Goal: Information Seeking & Learning: Learn about a topic

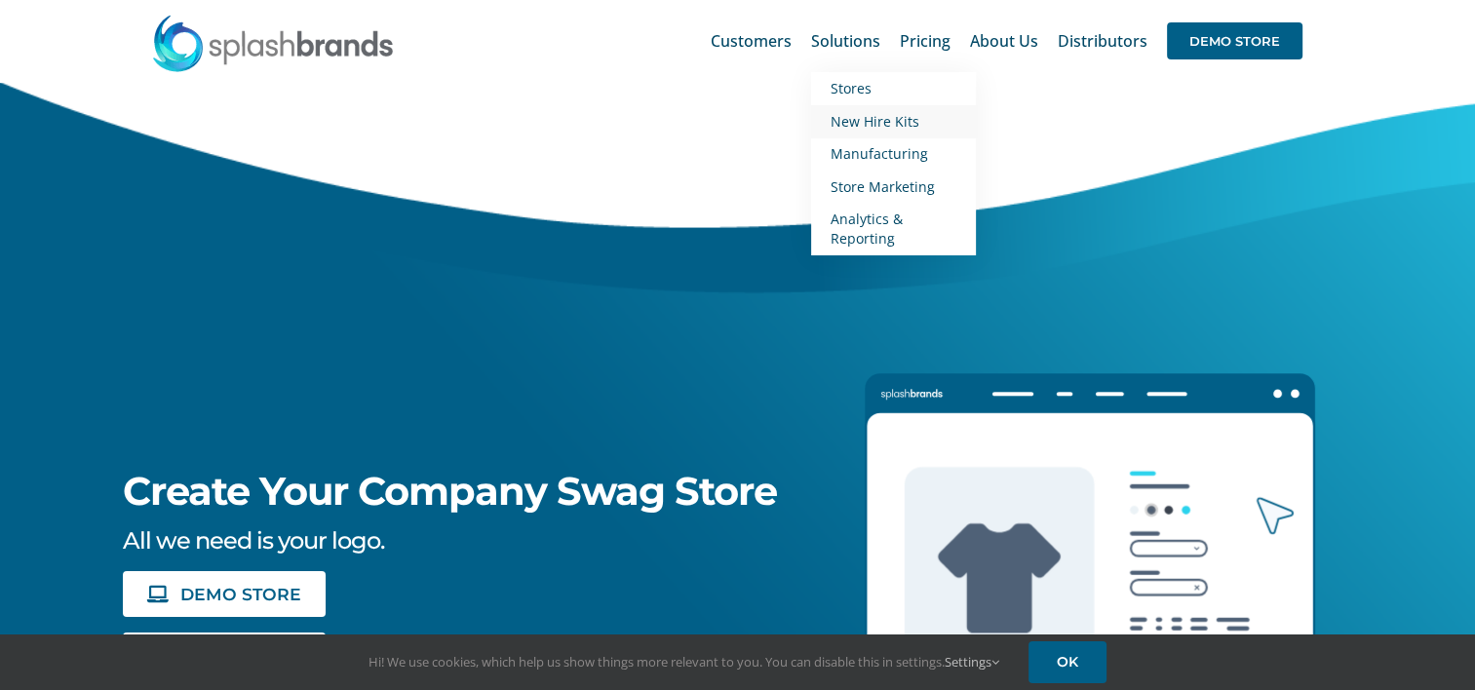
click at [888, 124] on span "New Hire Kits" at bounding box center [874, 121] width 89 height 19
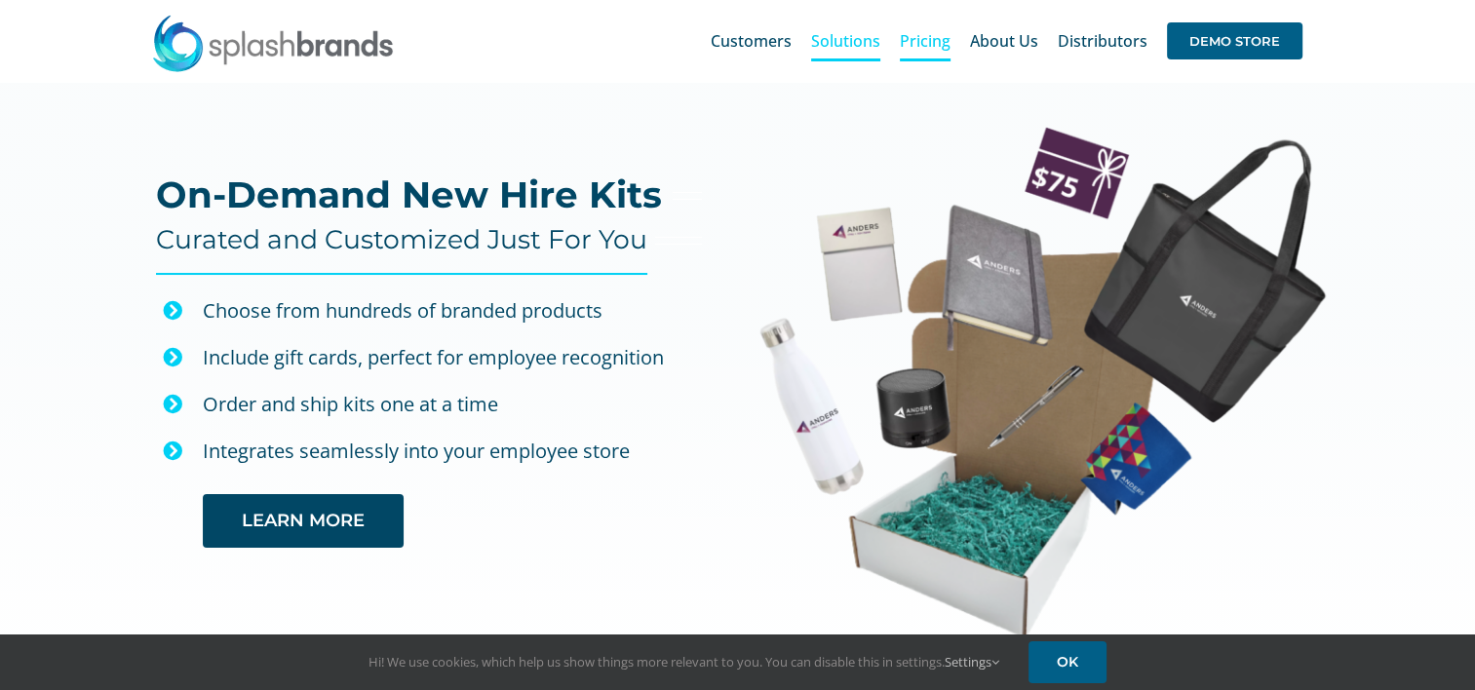
click at [944, 41] on span "Pricing" at bounding box center [925, 41] width 51 height 16
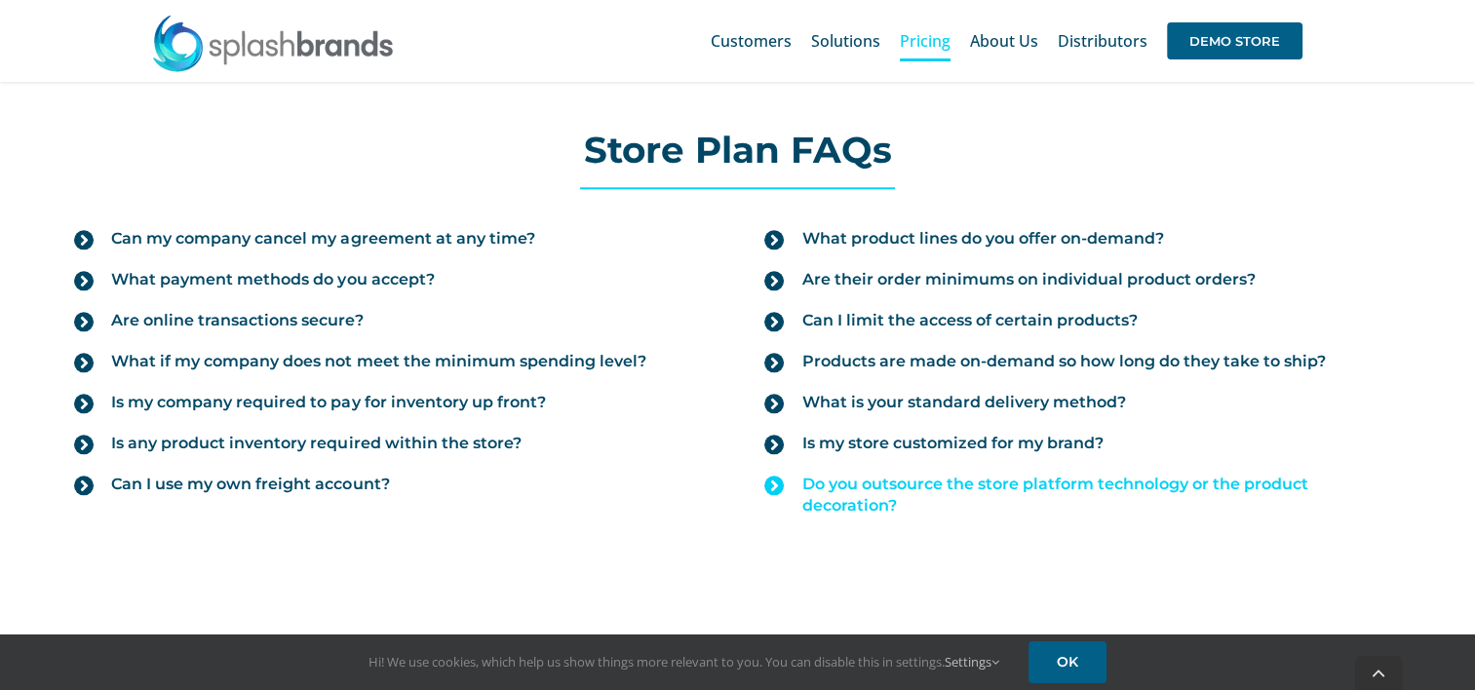
scroll to position [2390, 0]
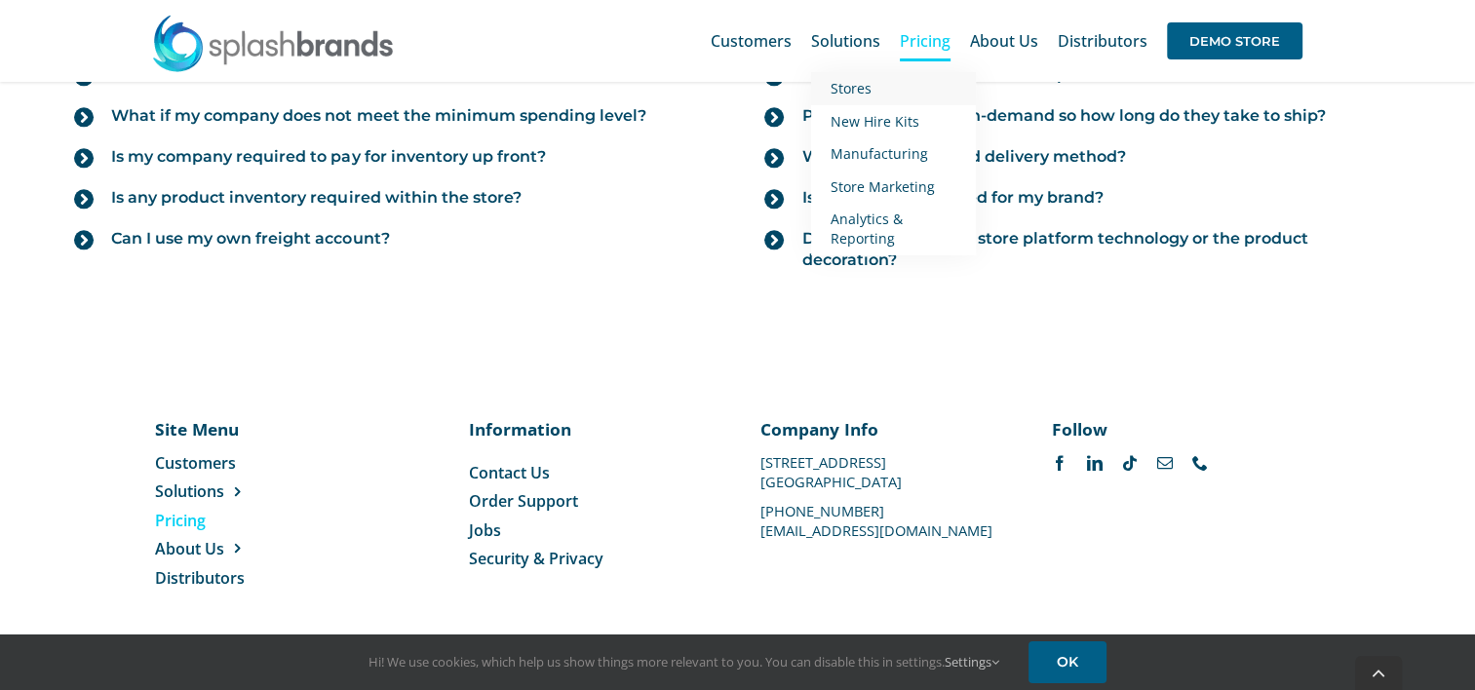
click at [851, 86] on span "Stores" at bounding box center [850, 88] width 41 height 19
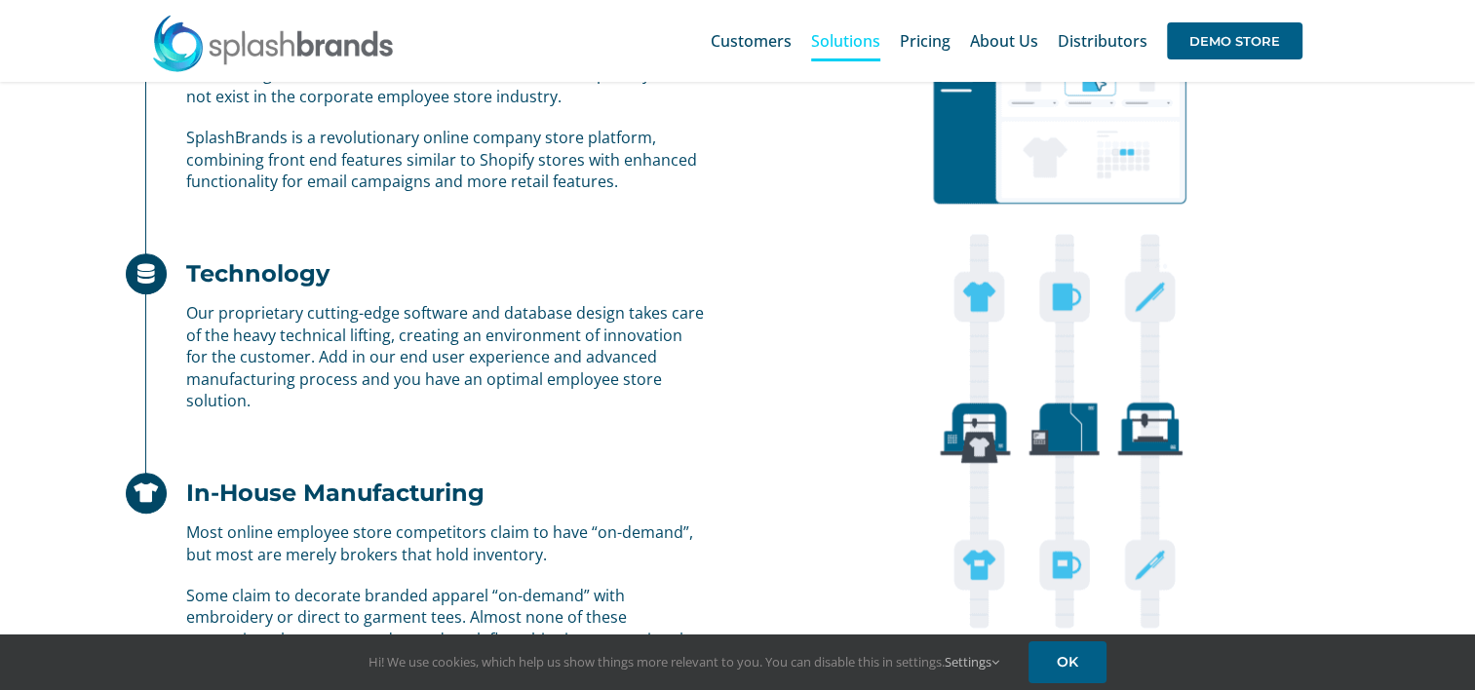
scroll to position [1252, 0]
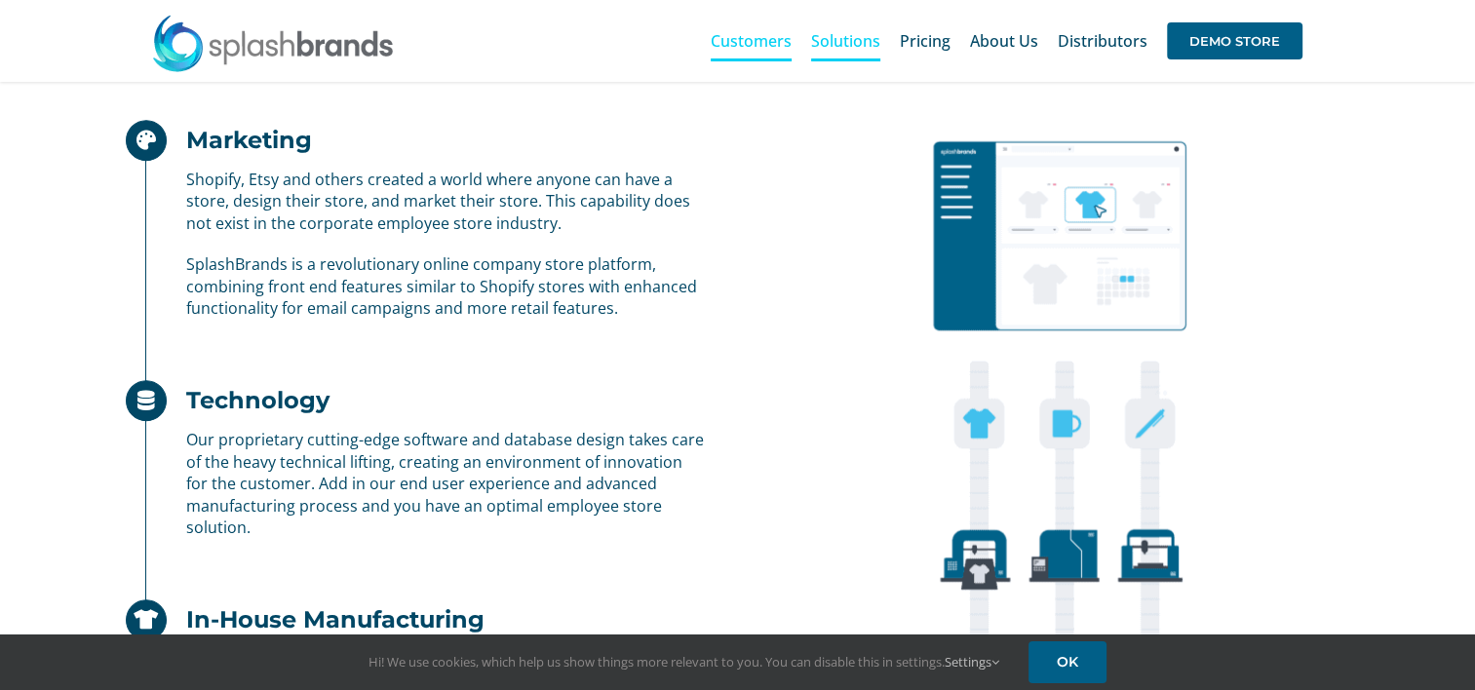
click at [758, 46] on span "Customers" at bounding box center [751, 41] width 81 height 16
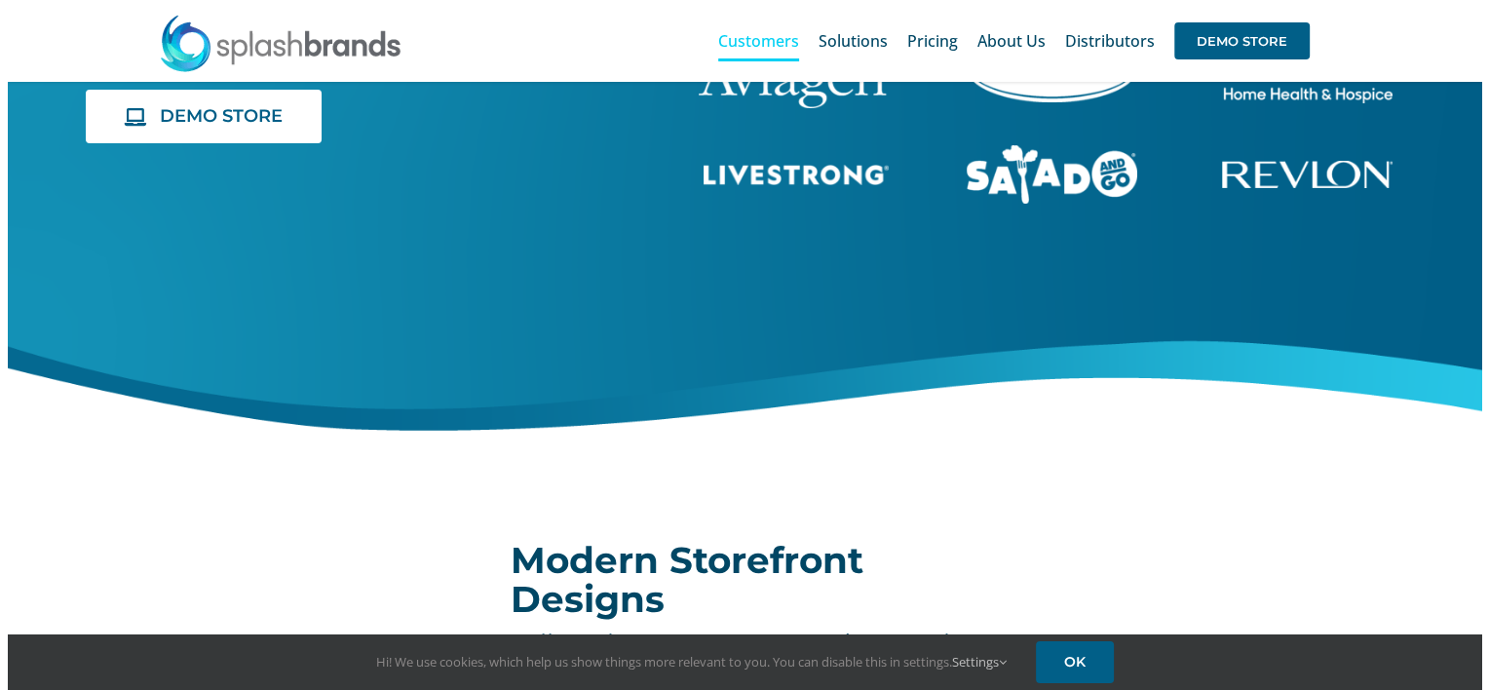
scroll to position [179, 0]
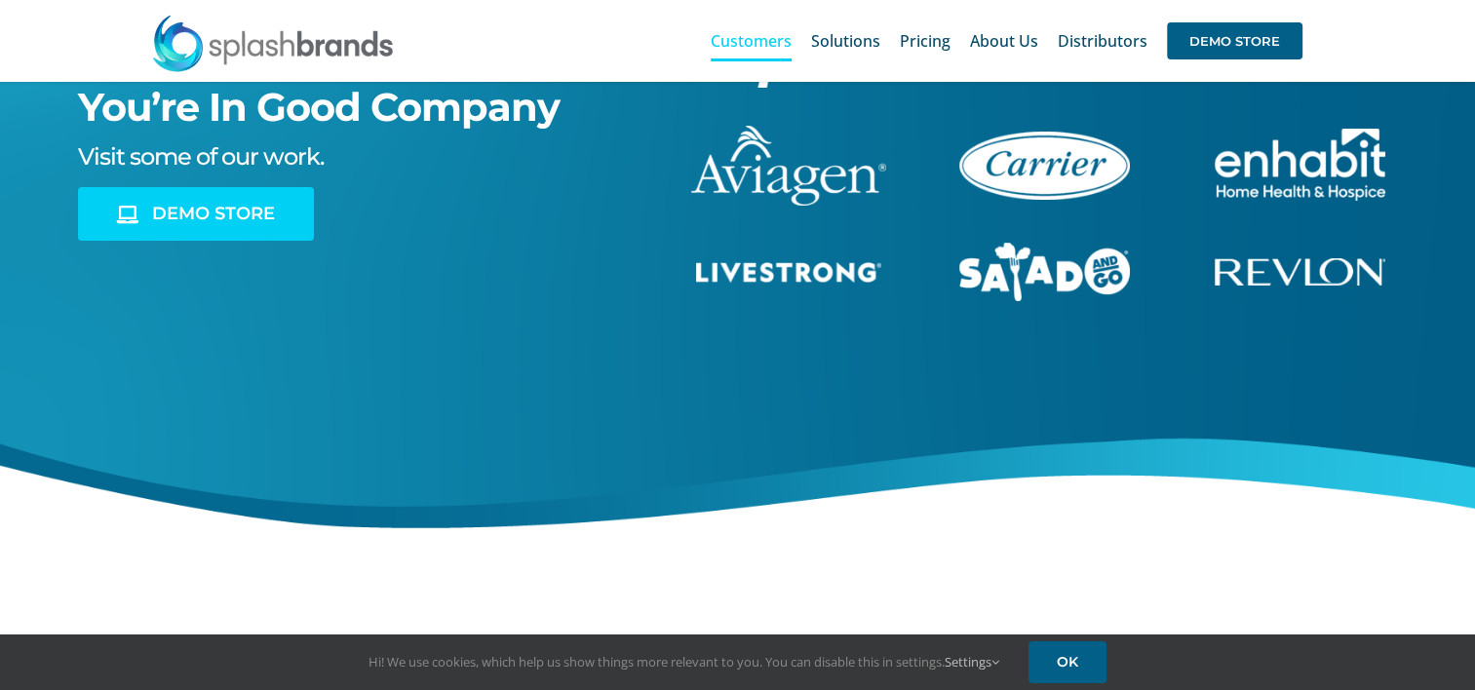
click at [269, 230] on link "DEMO STORE" at bounding box center [196, 214] width 236 height 54
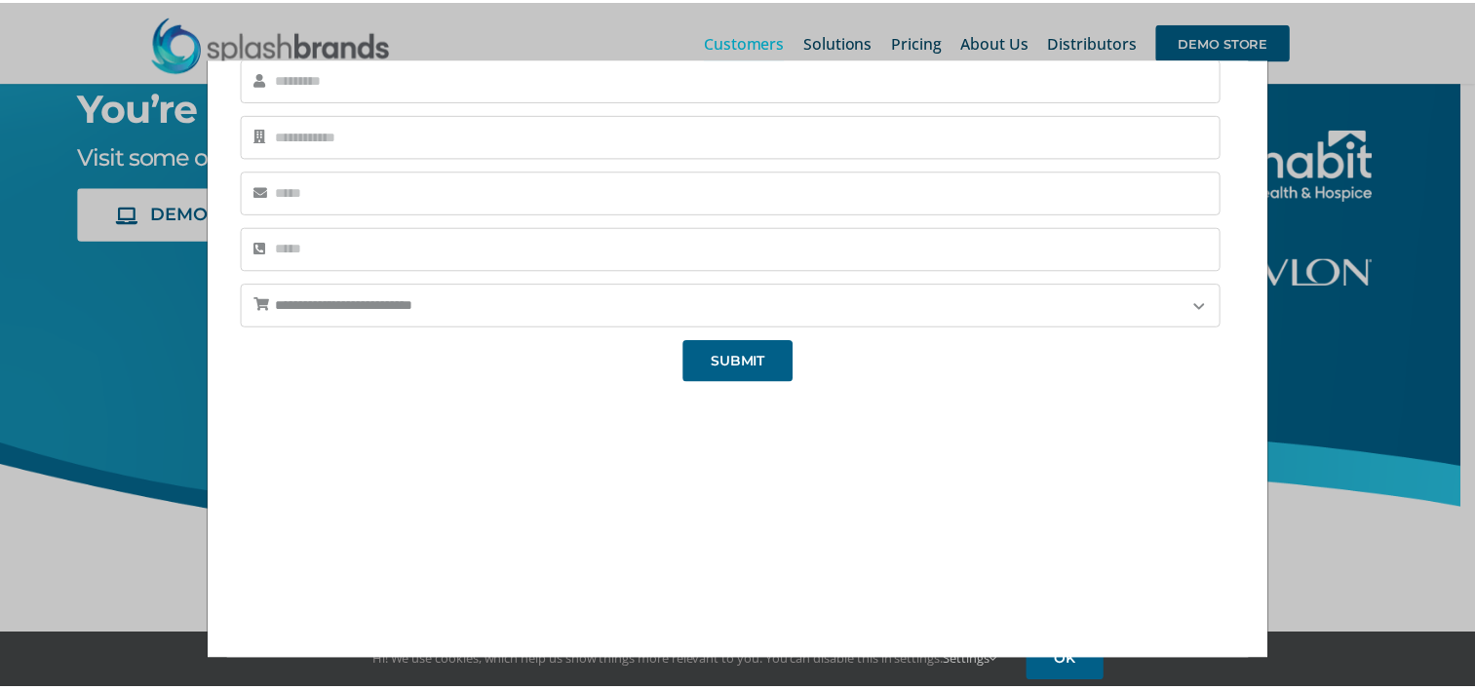
scroll to position [232, 0]
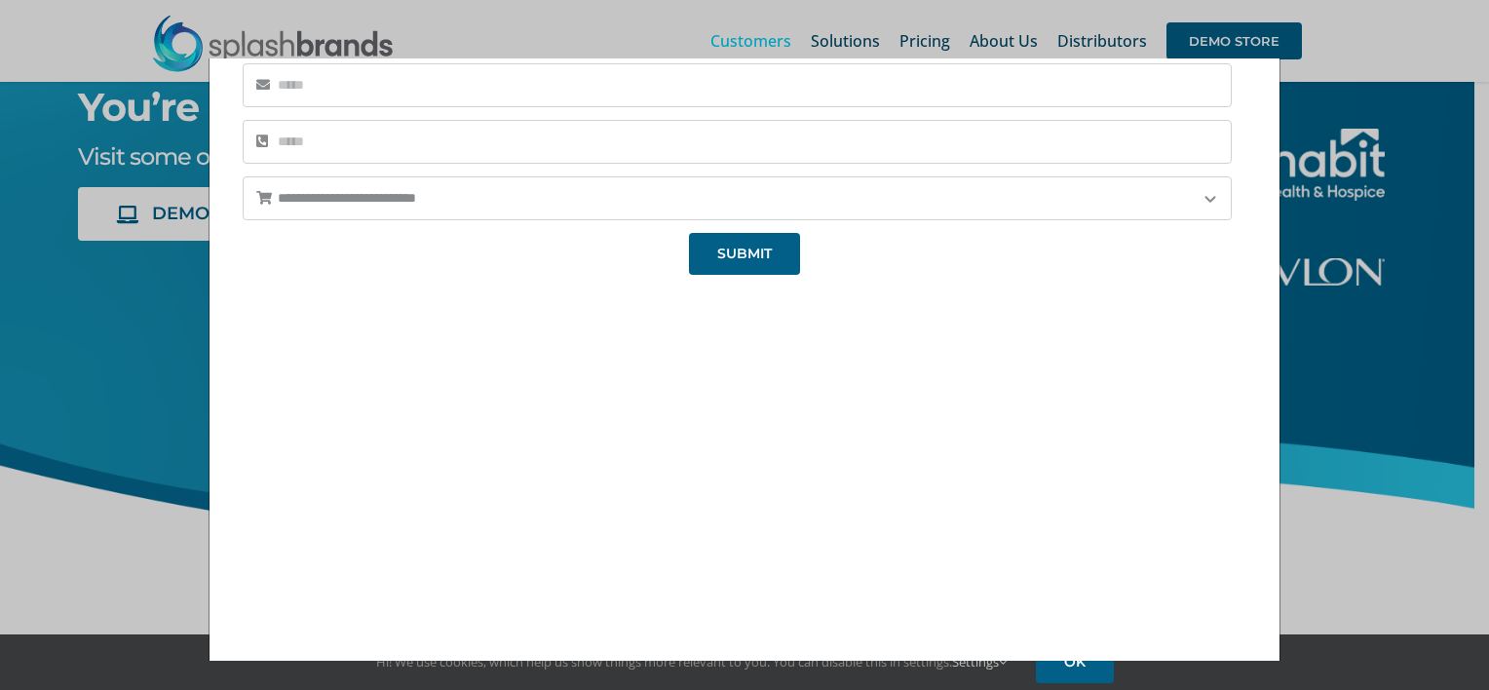
click at [1297, 159] on div "**********" at bounding box center [744, 345] width 1489 height 690
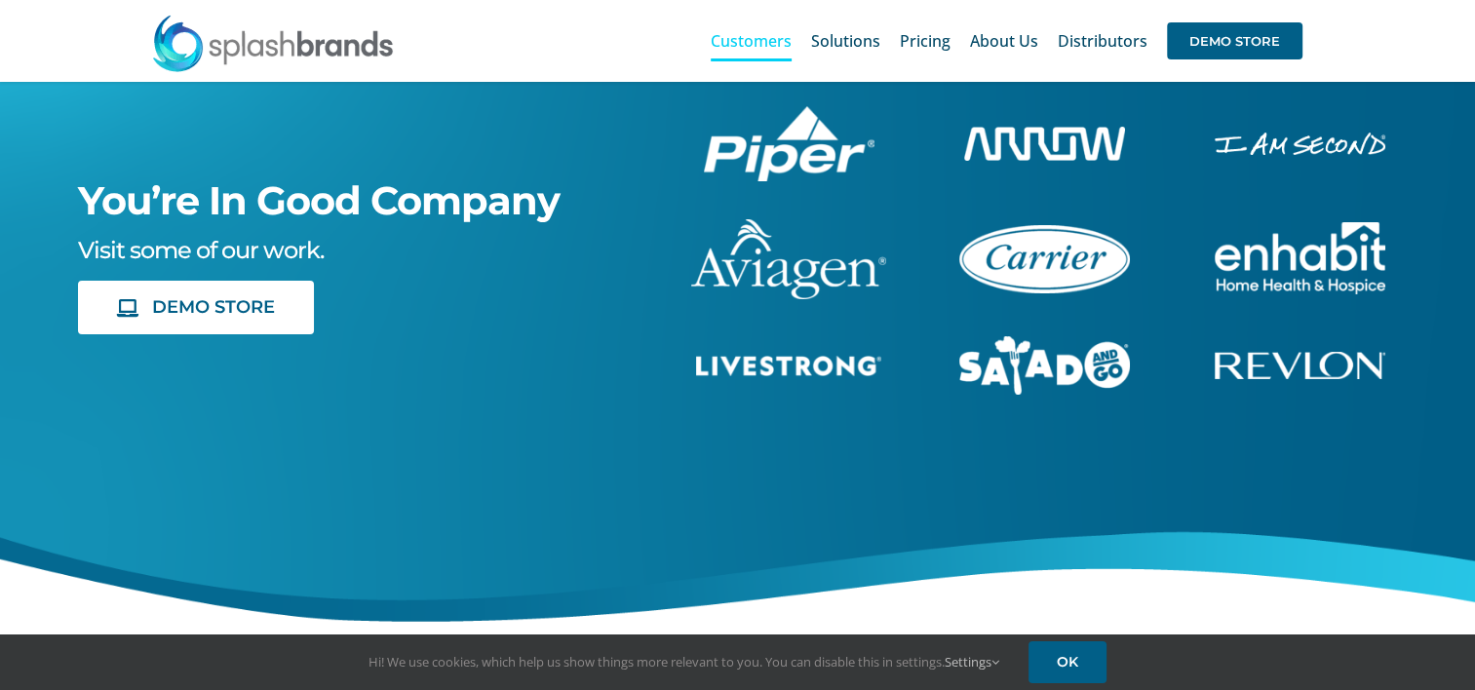
scroll to position [0, 0]
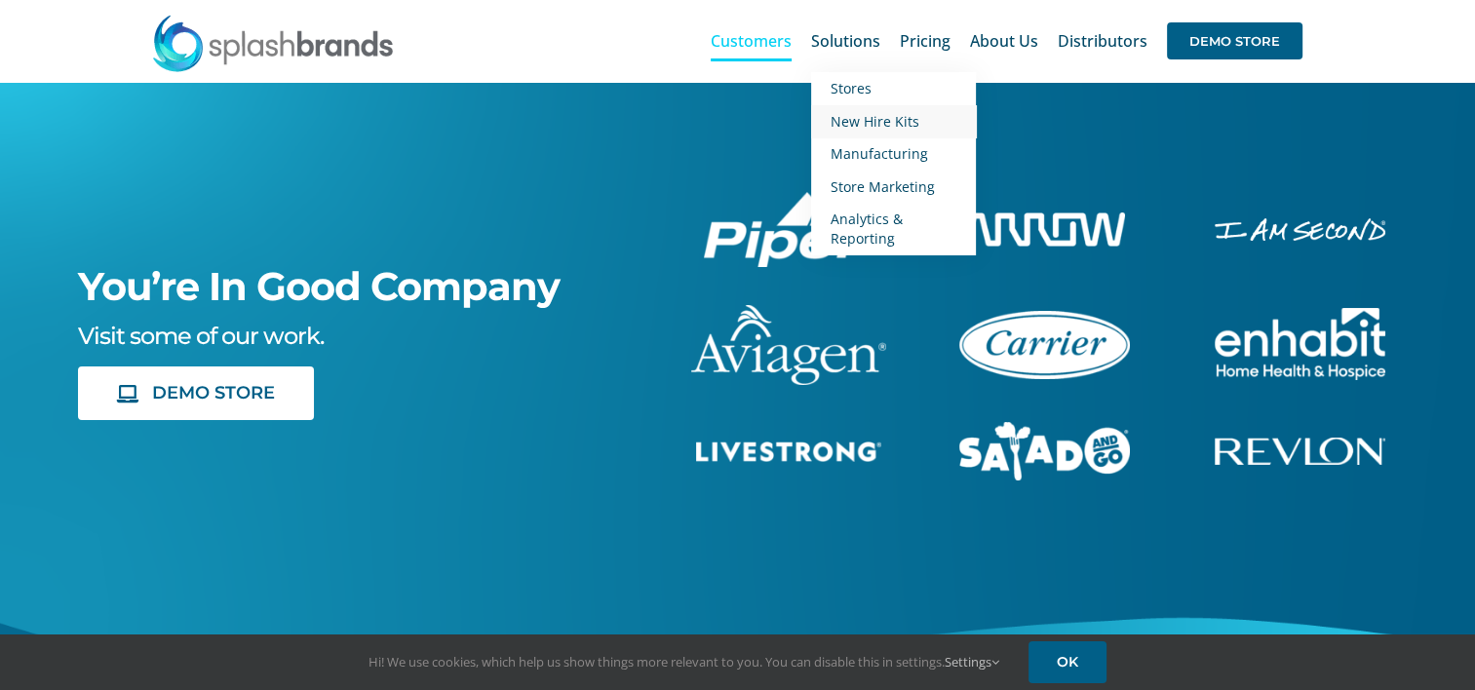
click at [867, 122] on span "New Hire Kits" at bounding box center [874, 121] width 89 height 19
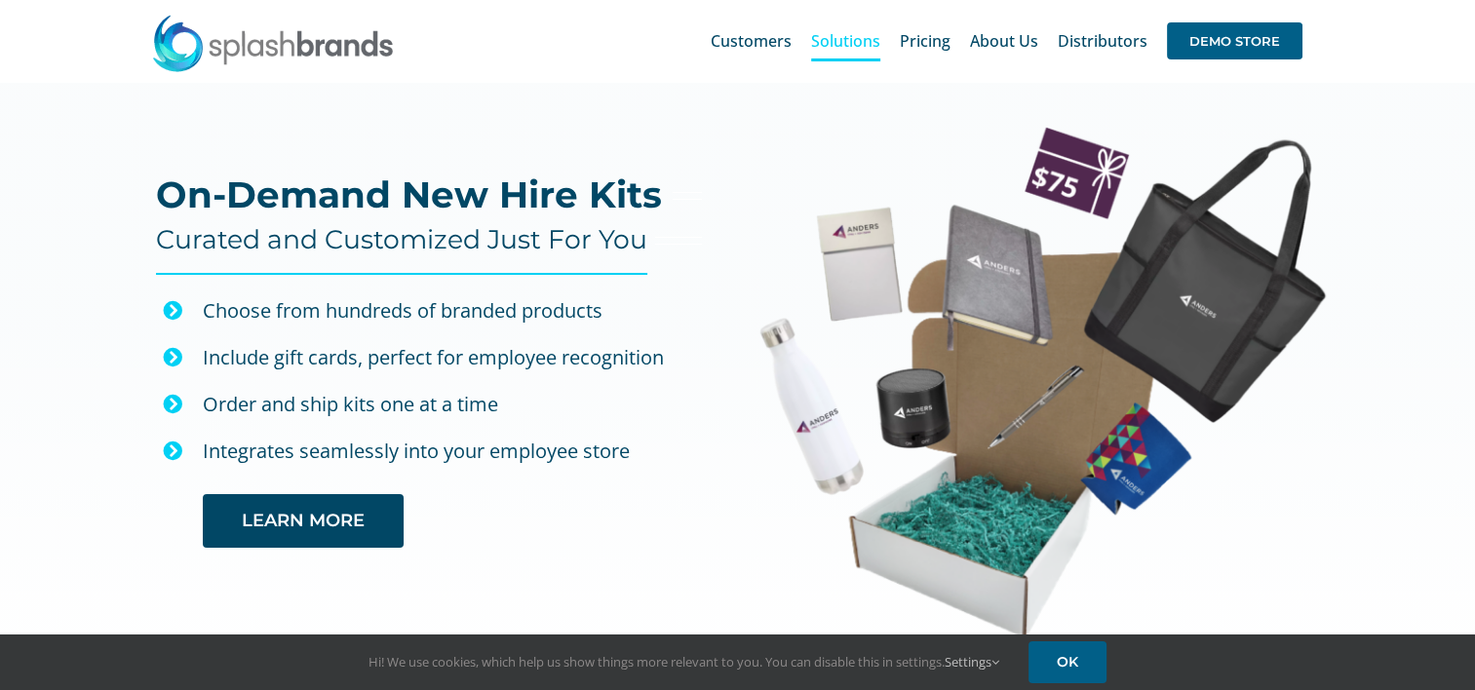
click at [174, 361] on icon at bounding box center [172, 357] width 19 height 19
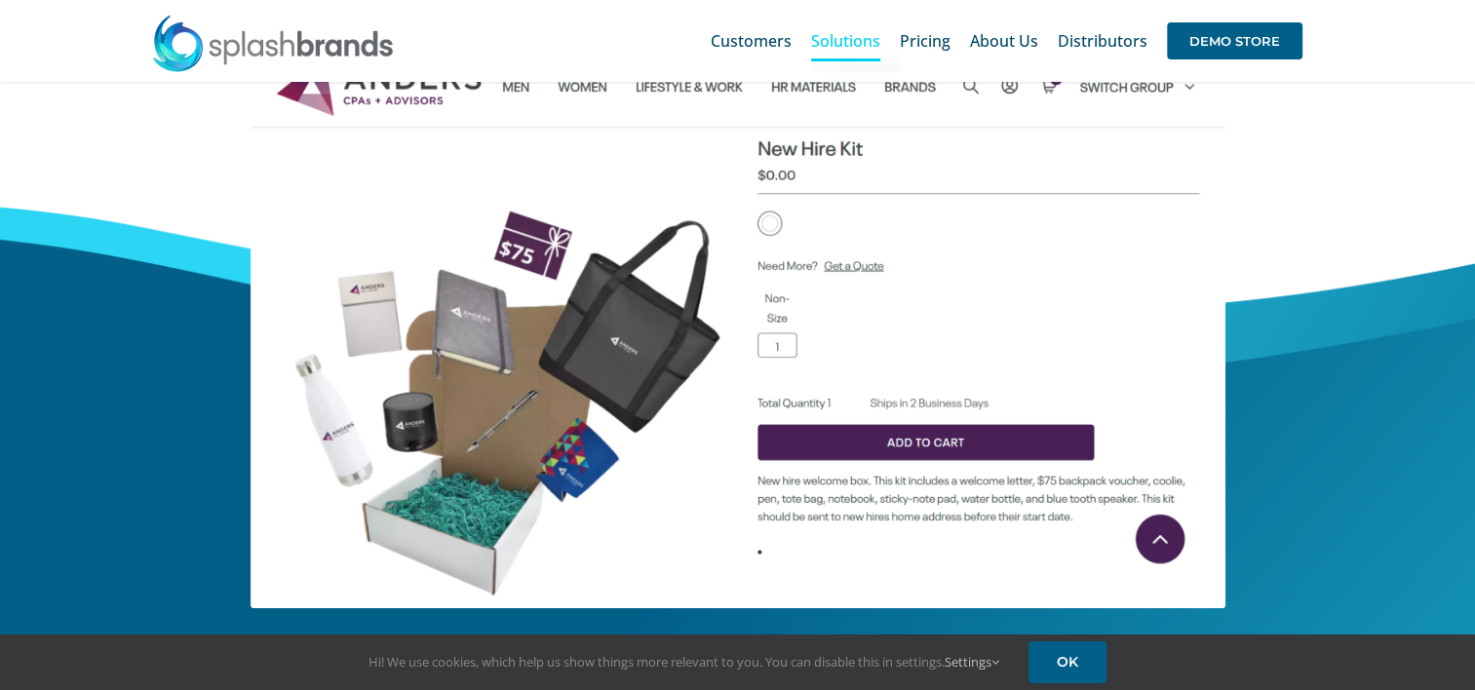
scroll to position [410, 0]
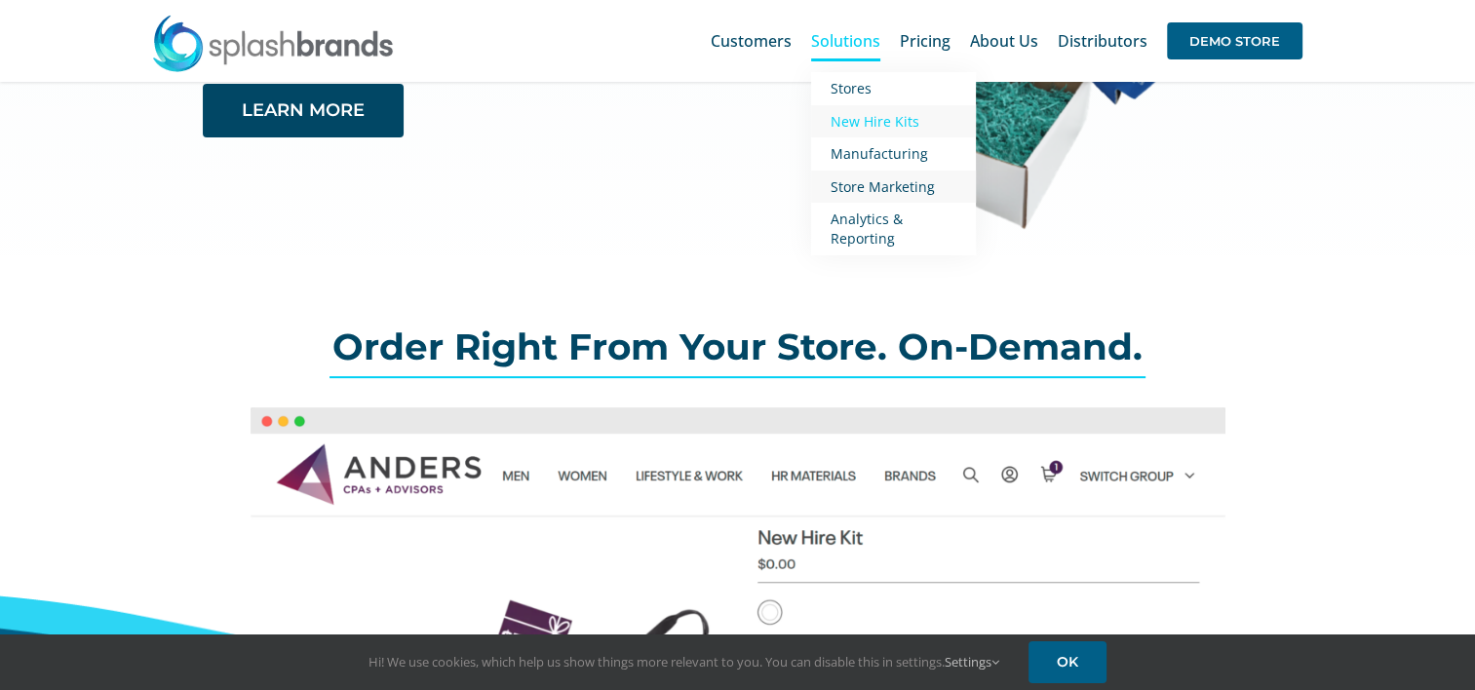
click at [861, 186] on span "Store Marketing" at bounding box center [882, 186] width 104 height 19
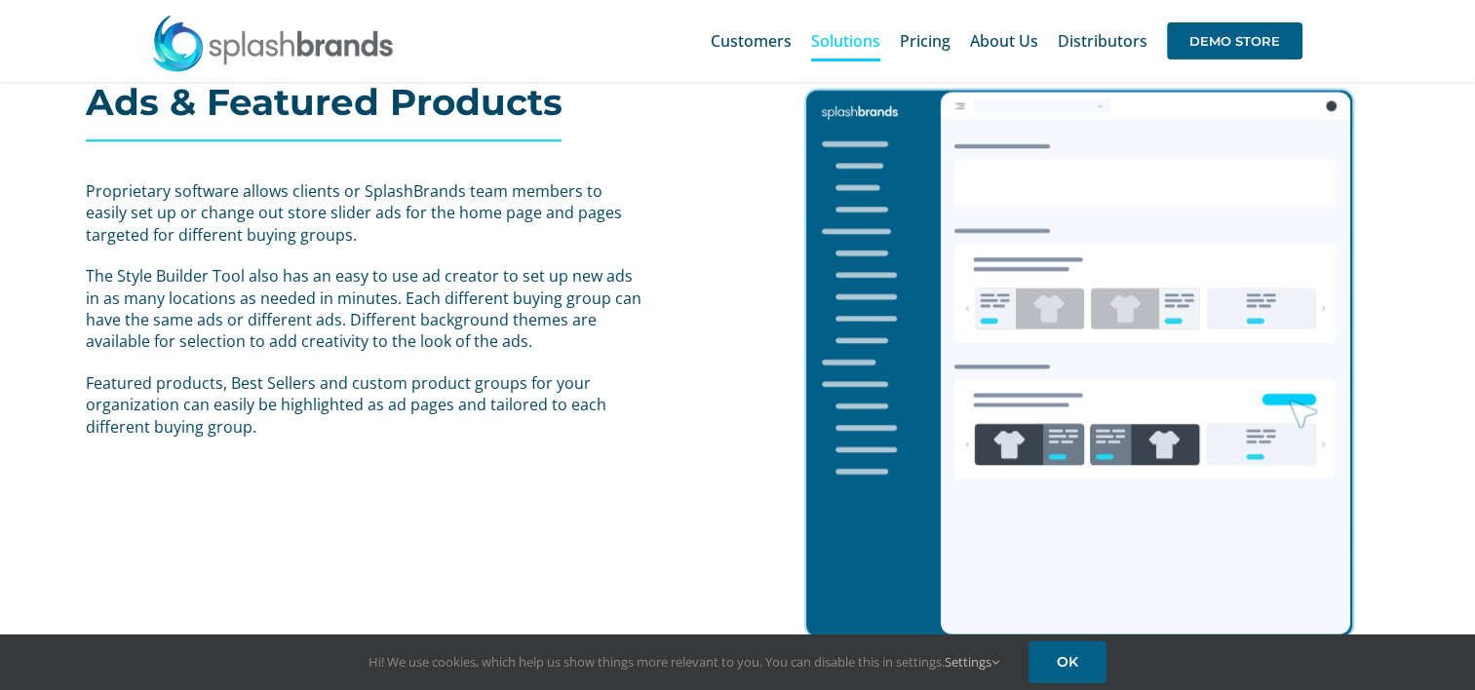
scroll to position [1755, 0]
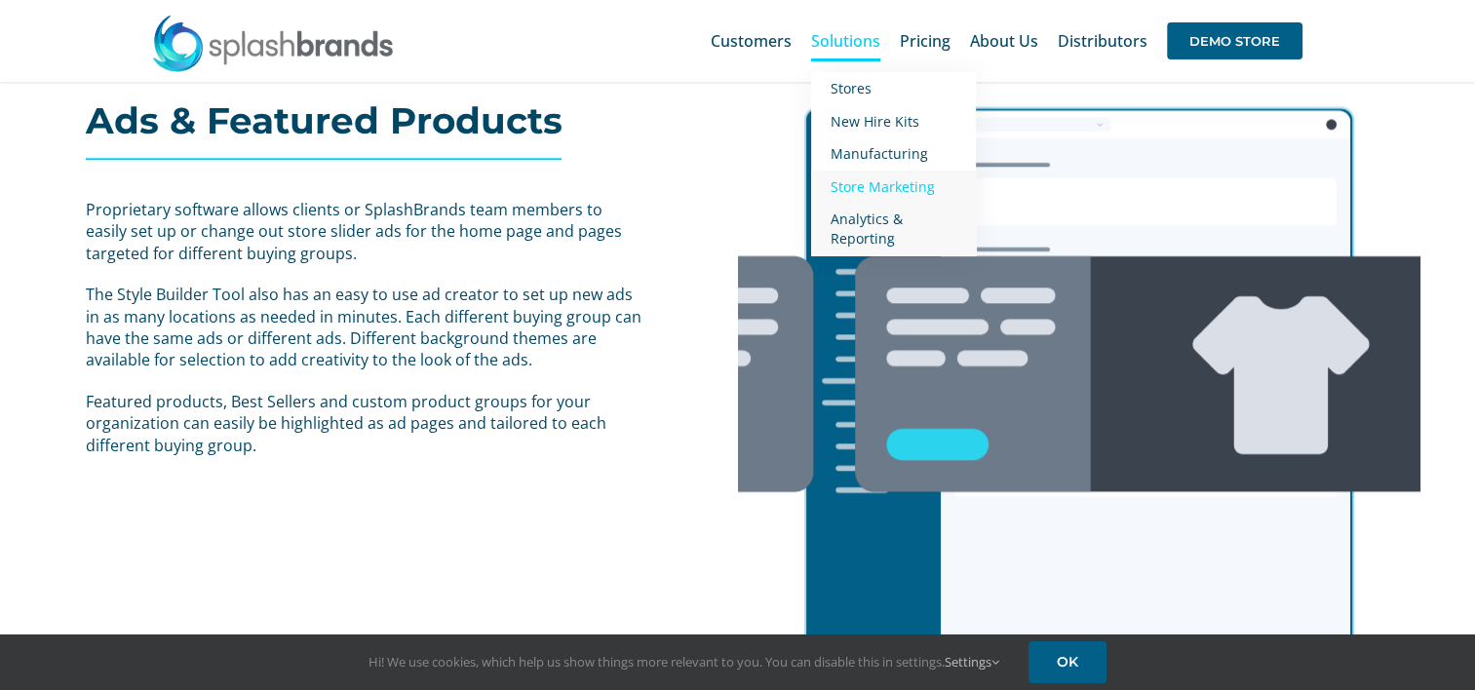
click at [858, 227] on span "Analytics & Reporting" at bounding box center [866, 229] width 72 height 38
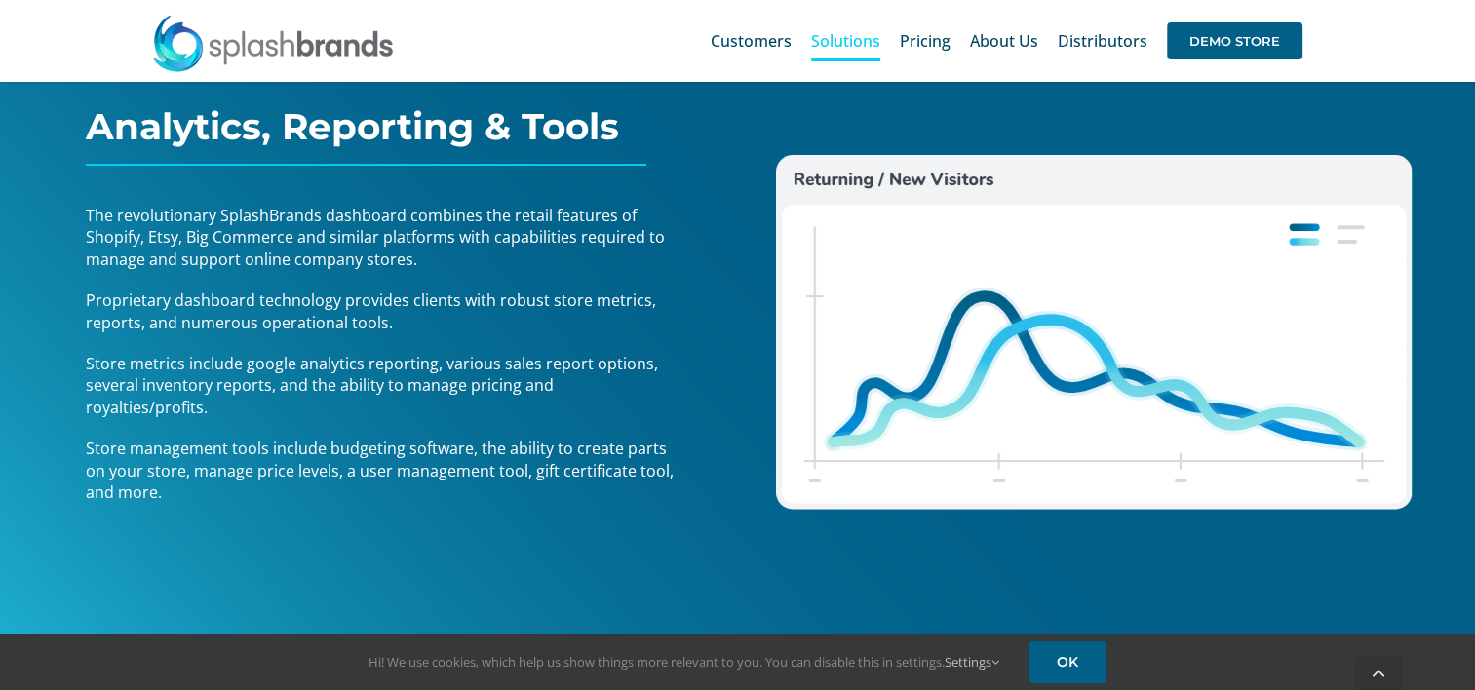
scroll to position [292, 0]
